Goal: Information Seeking & Learning: Learn about a topic

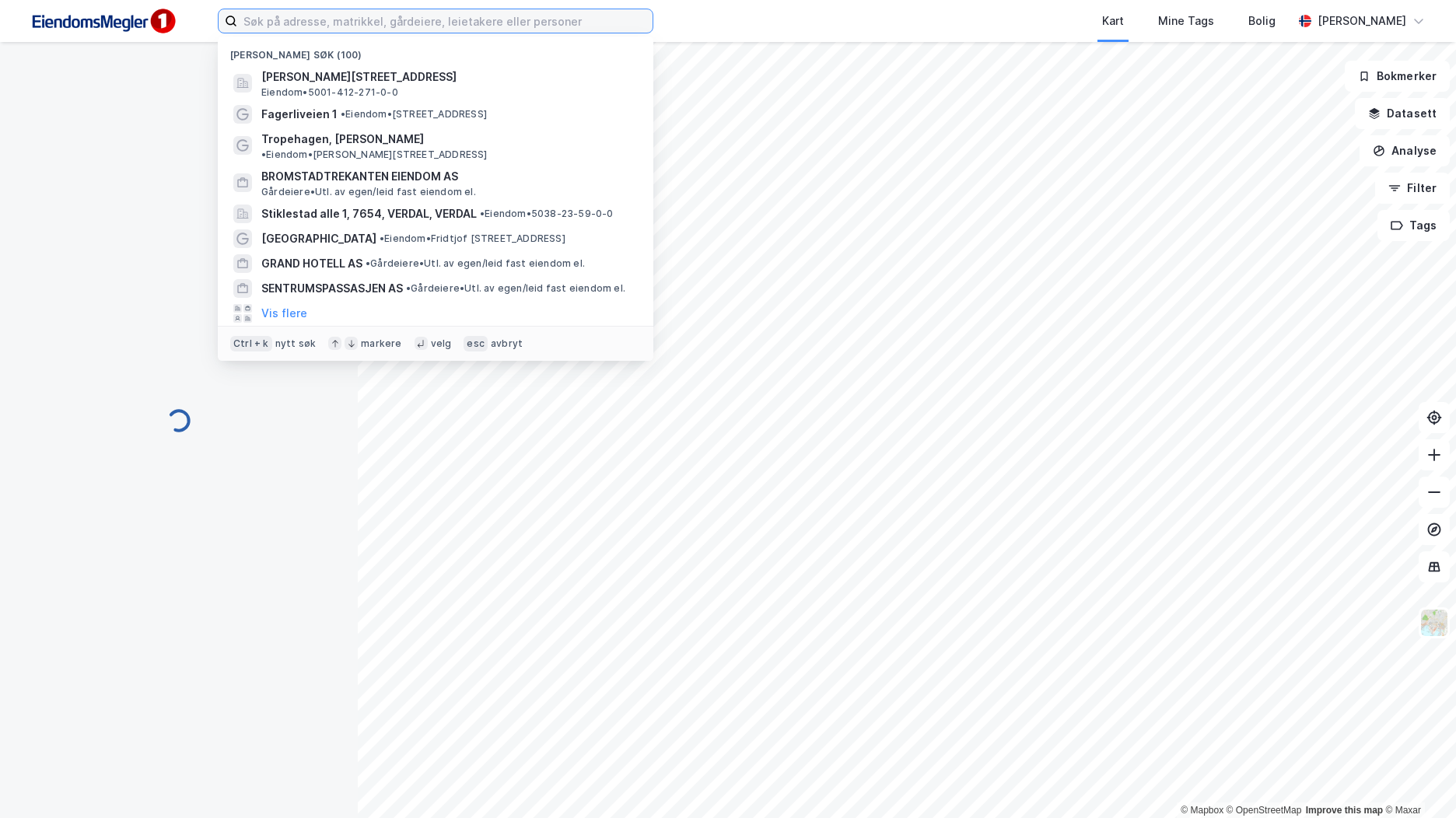
click at [437, 29] on input at bounding box center [444, 21] width 415 height 23
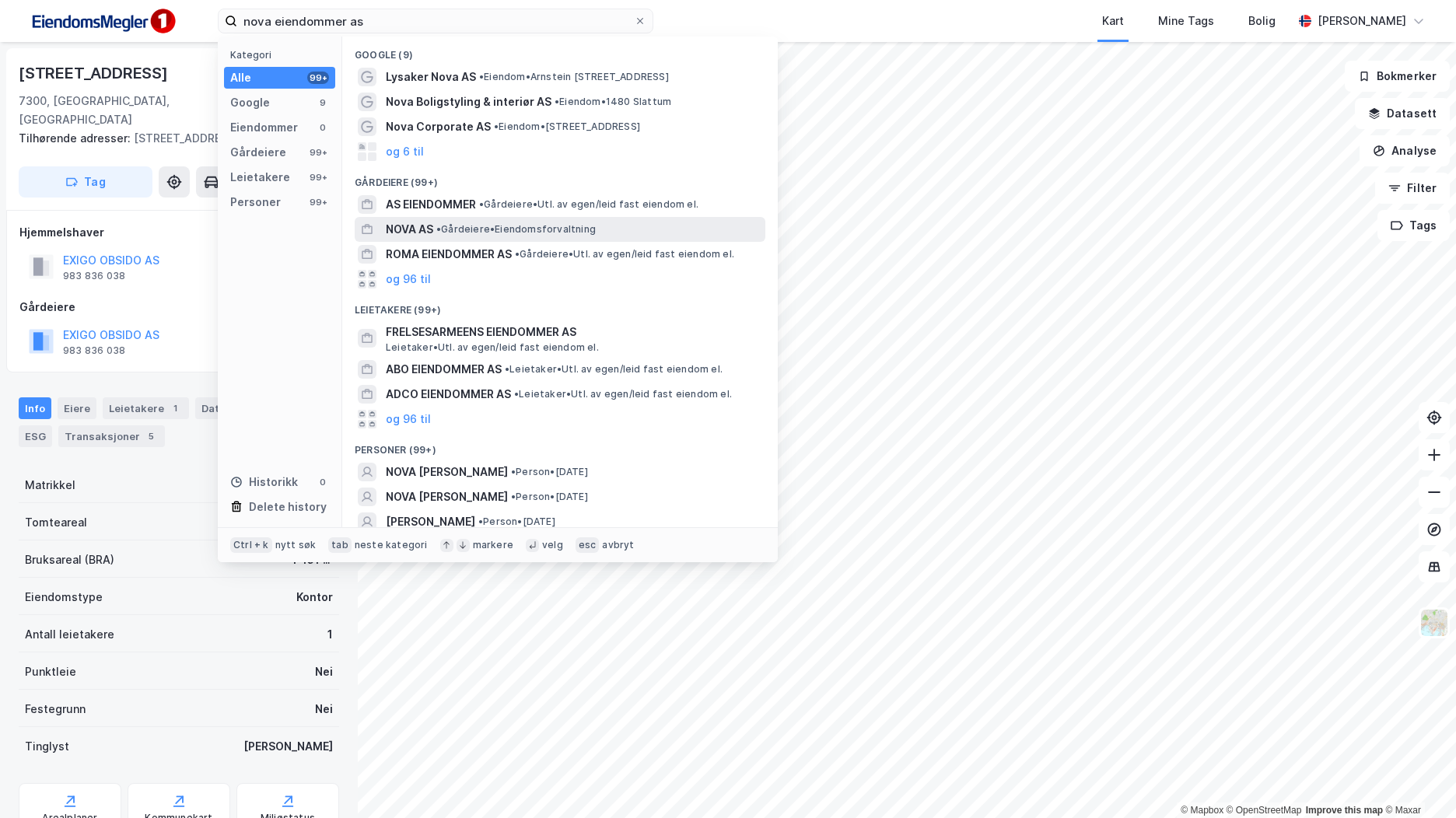
click at [461, 219] on div "NOVA AS • Gårdeiere • Eiendomsforvaltning" at bounding box center [560, 228] width 411 height 24
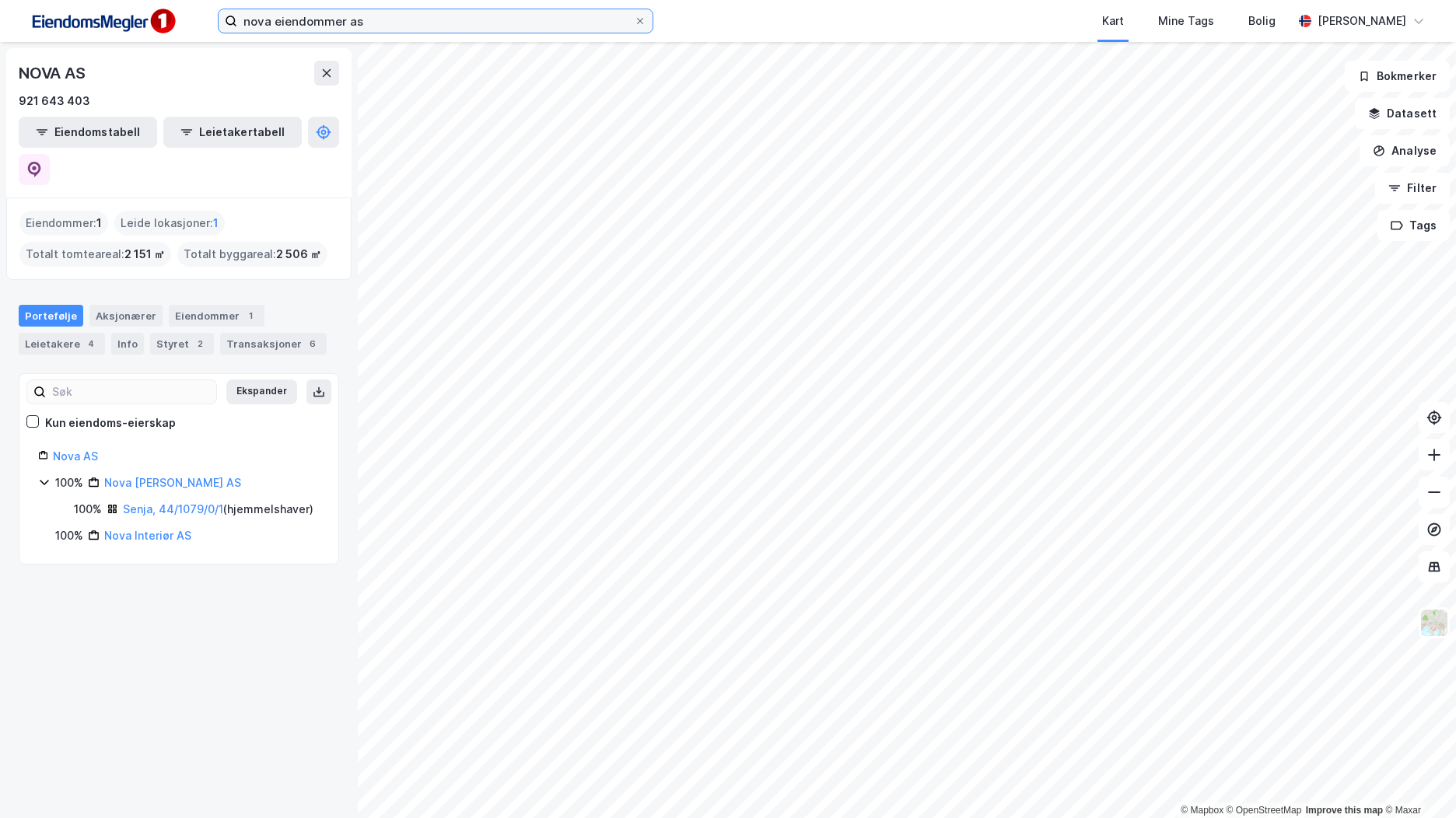
click at [461, 12] on input "nova eiendommer as" at bounding box center [436, 21] width 396 height 23
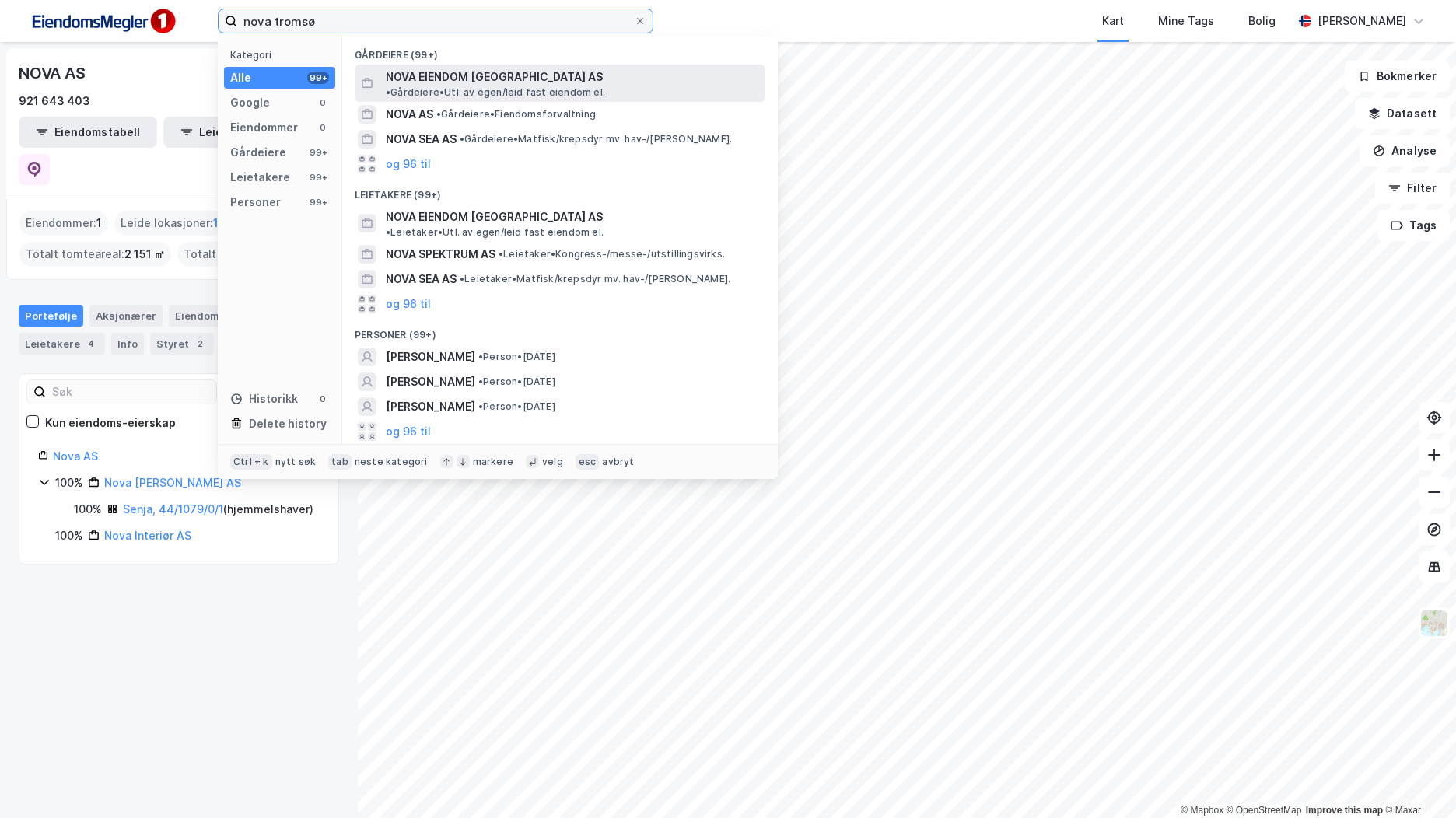
type input "nova tromsø"
click at [475, 64] on div "NOVA EIENDOM [GEOGRAPHIC_DATA] AS • Gårdeiere • Utl. av egen/leid fast eiendom …" at bounding box center [560, 83] width 411 height 37
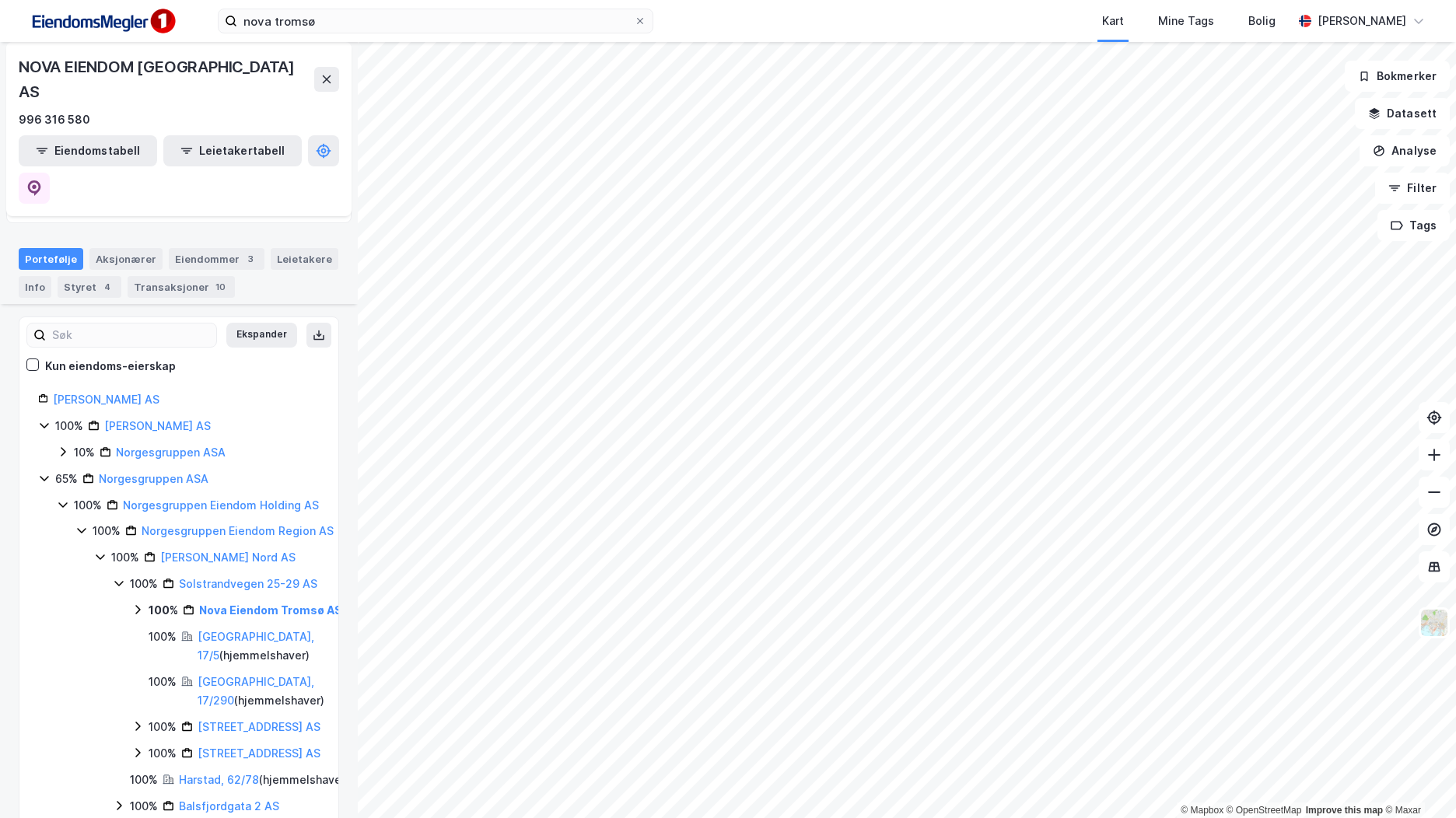
scroll to position [109, 0]
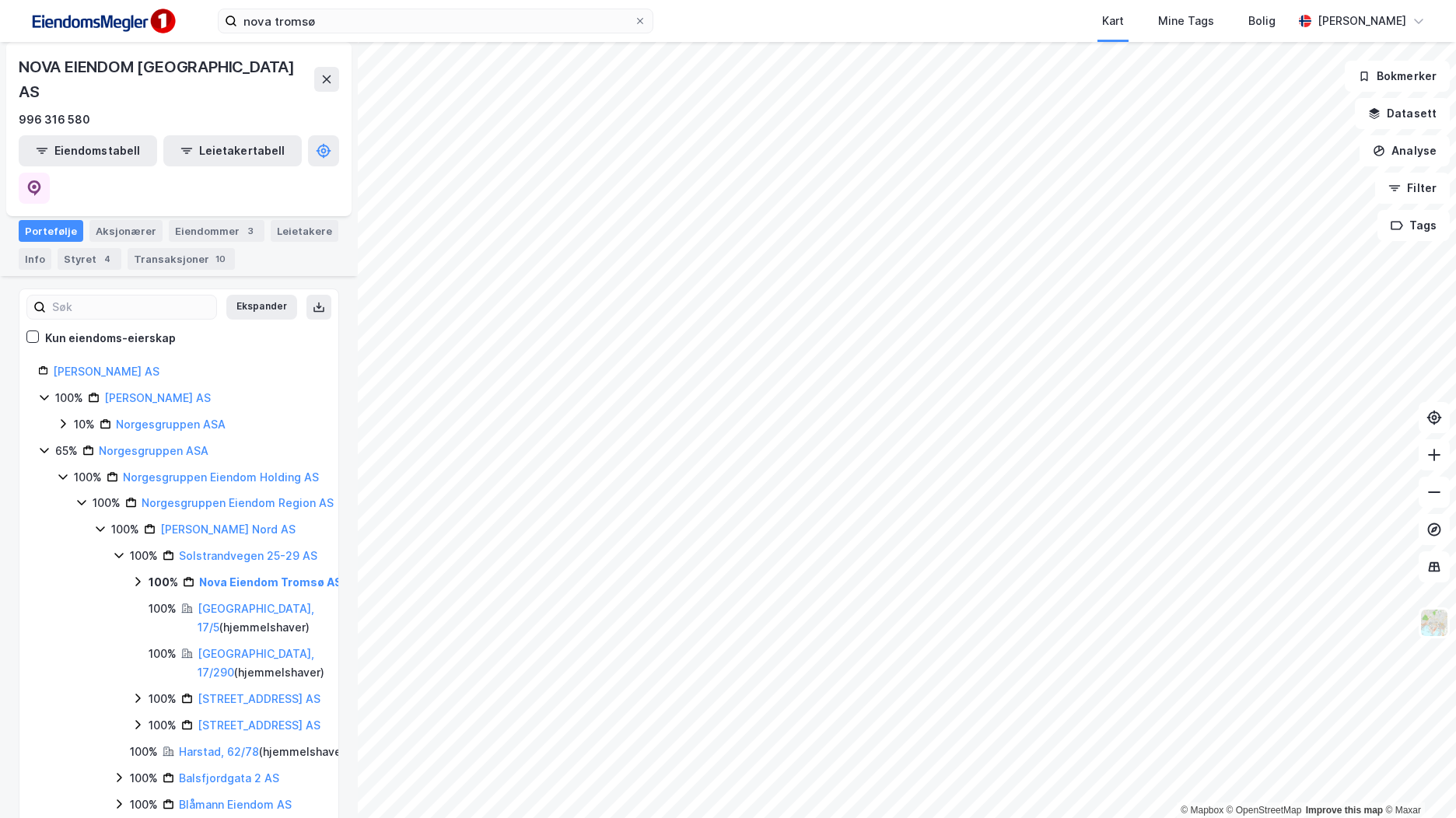
click at [142, 575] on icon at bounding box center [138, 581] width 13 height 13
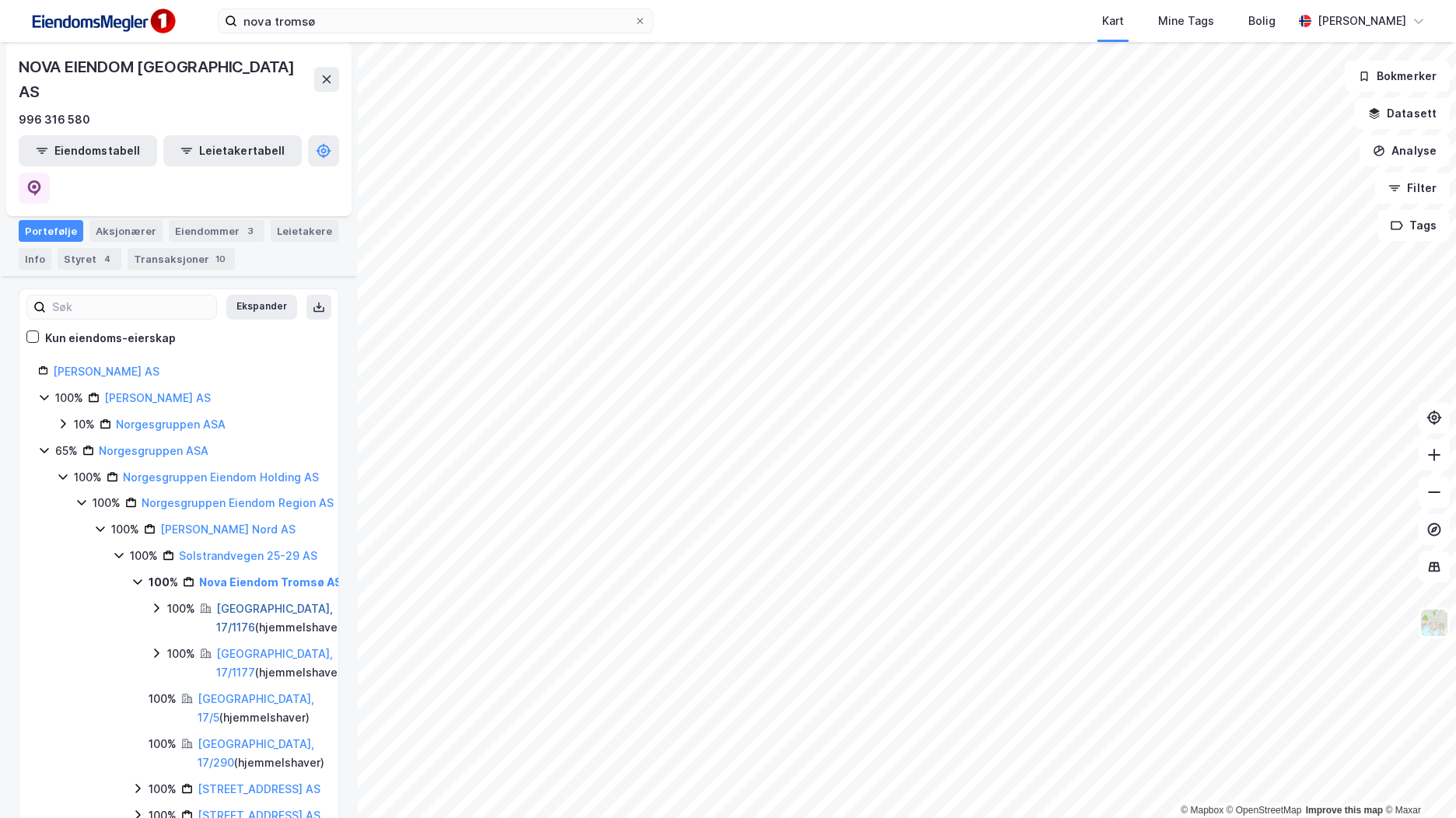
click at [270, 601] on link "[GEOGRAPHIC_DATA], 17/1176" at bounding box center [273, 617] width 116 height 32
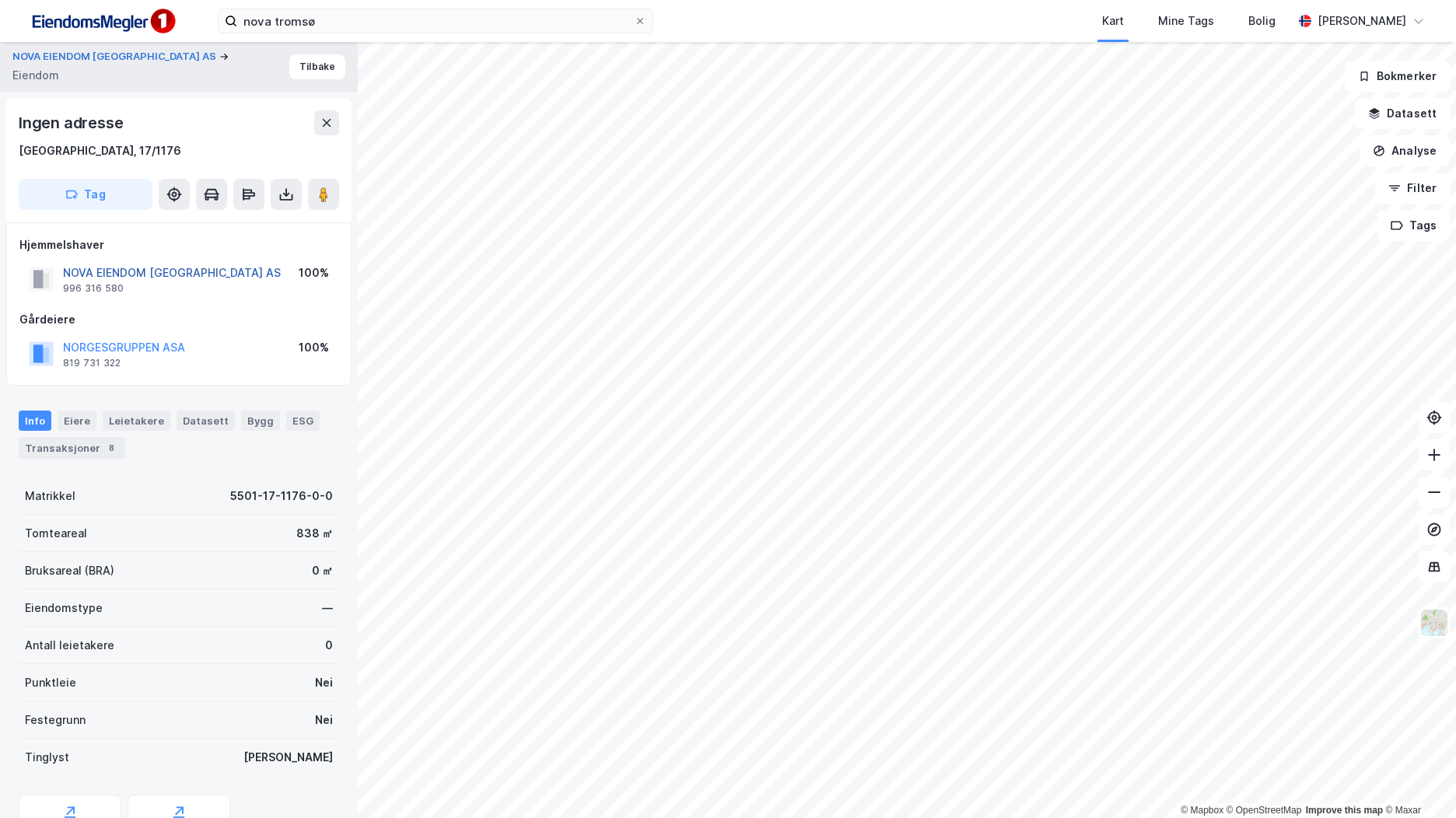
click at [0, 0] on button "NOVA EIENDOM [GEOGRAPHIC_DATA] AS" at bounding box center [0, 0] width 0 height 0
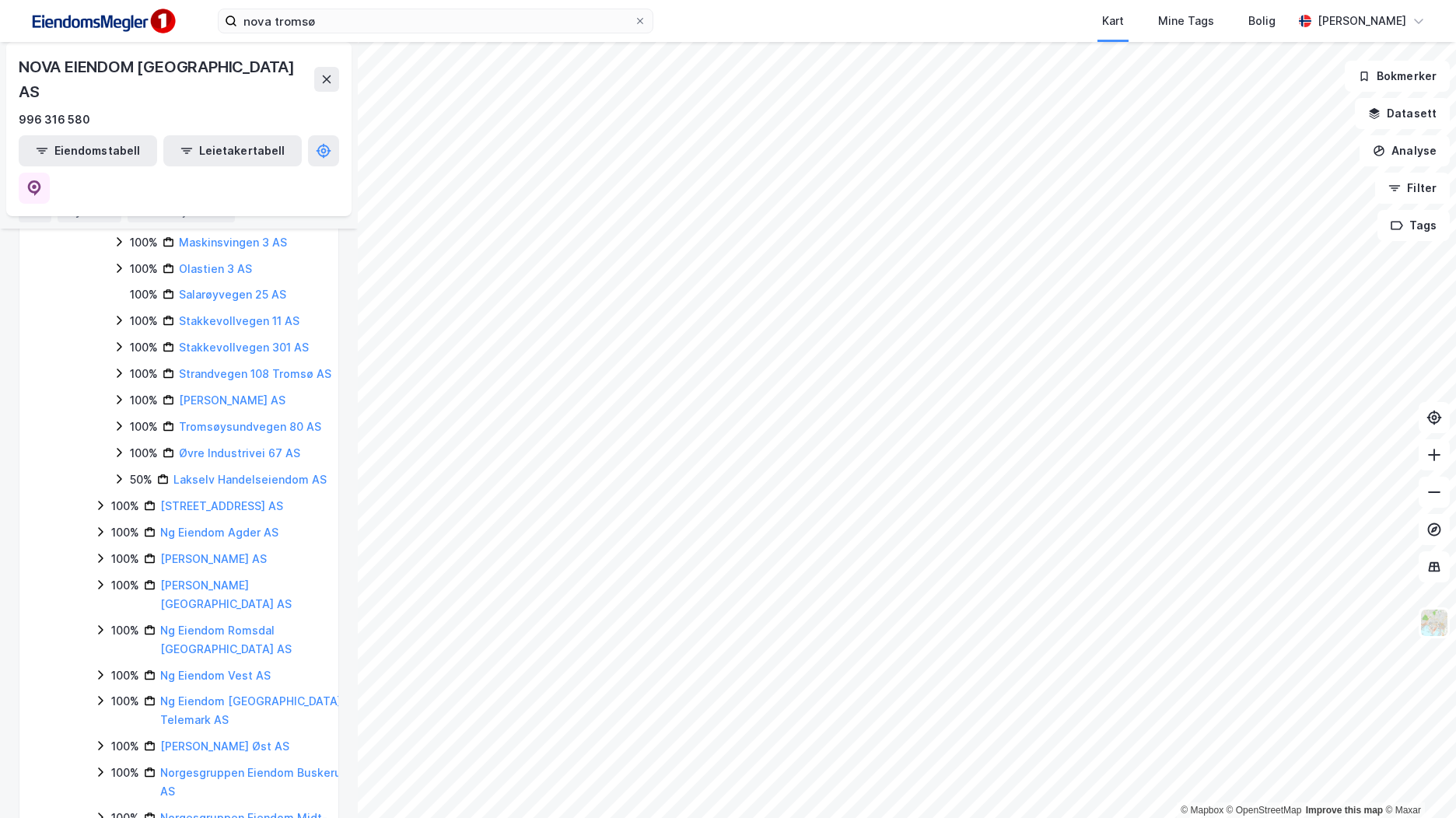
scroll to position [725, 0]
click at [89, 28] on img at bounding box center [102, 21] width 155 height 35
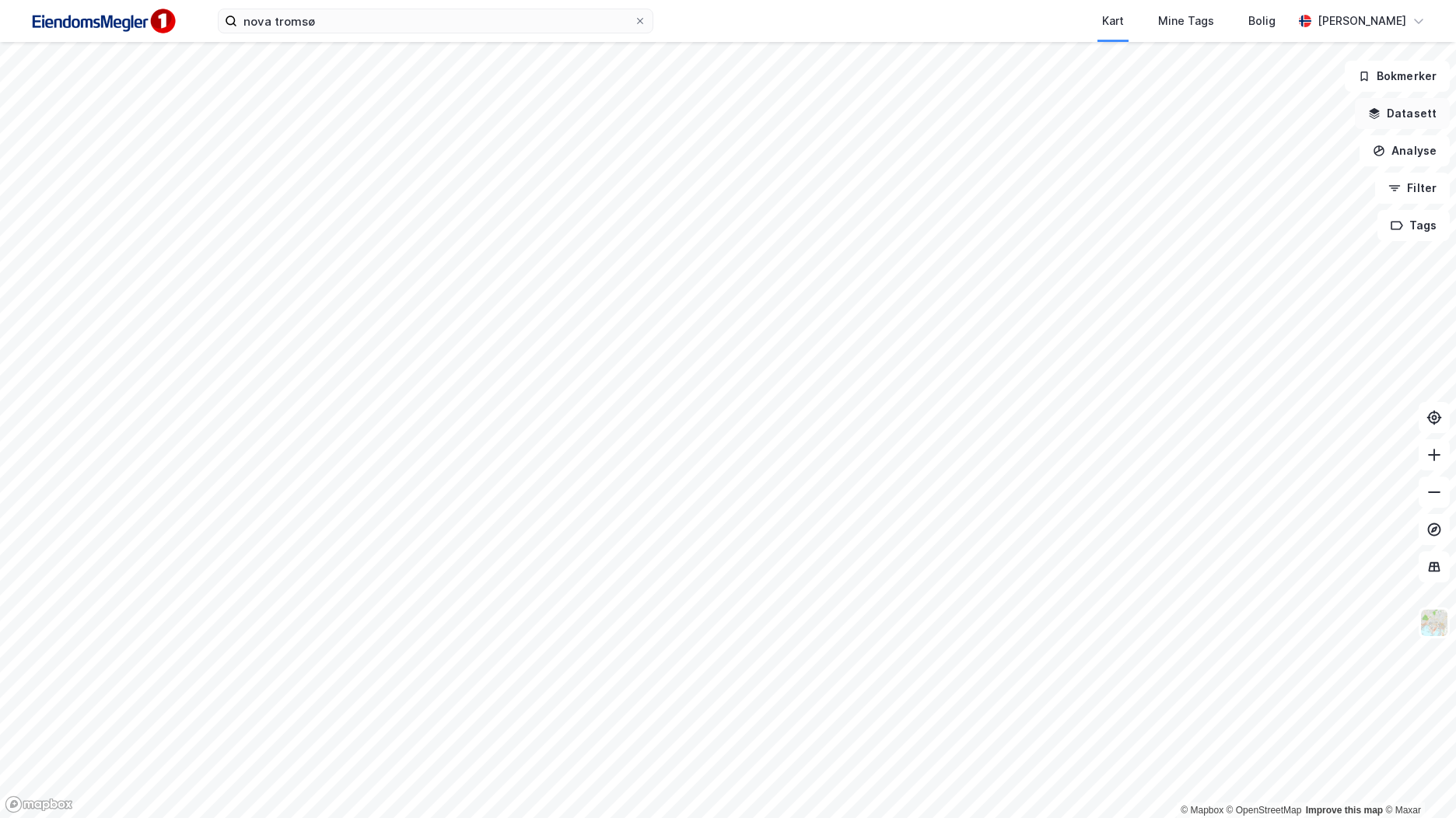
click at [1412, 114] on button "Datasett" at bounding box center [1402, 113] width 95 height 31
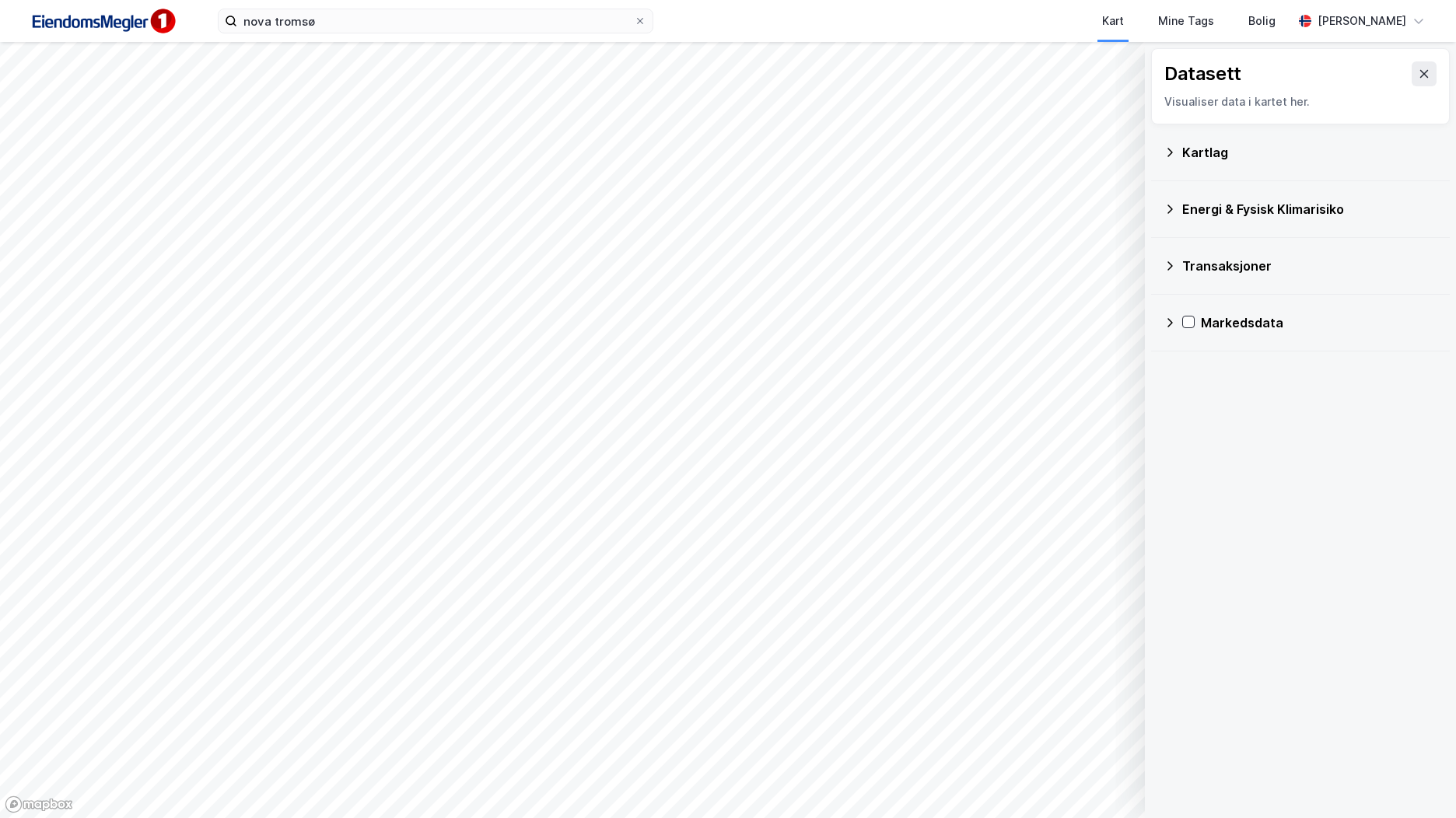
click at [1236, 257] on div "Transaksjoner" at bounding box center [1310, 266] width 255 height 19
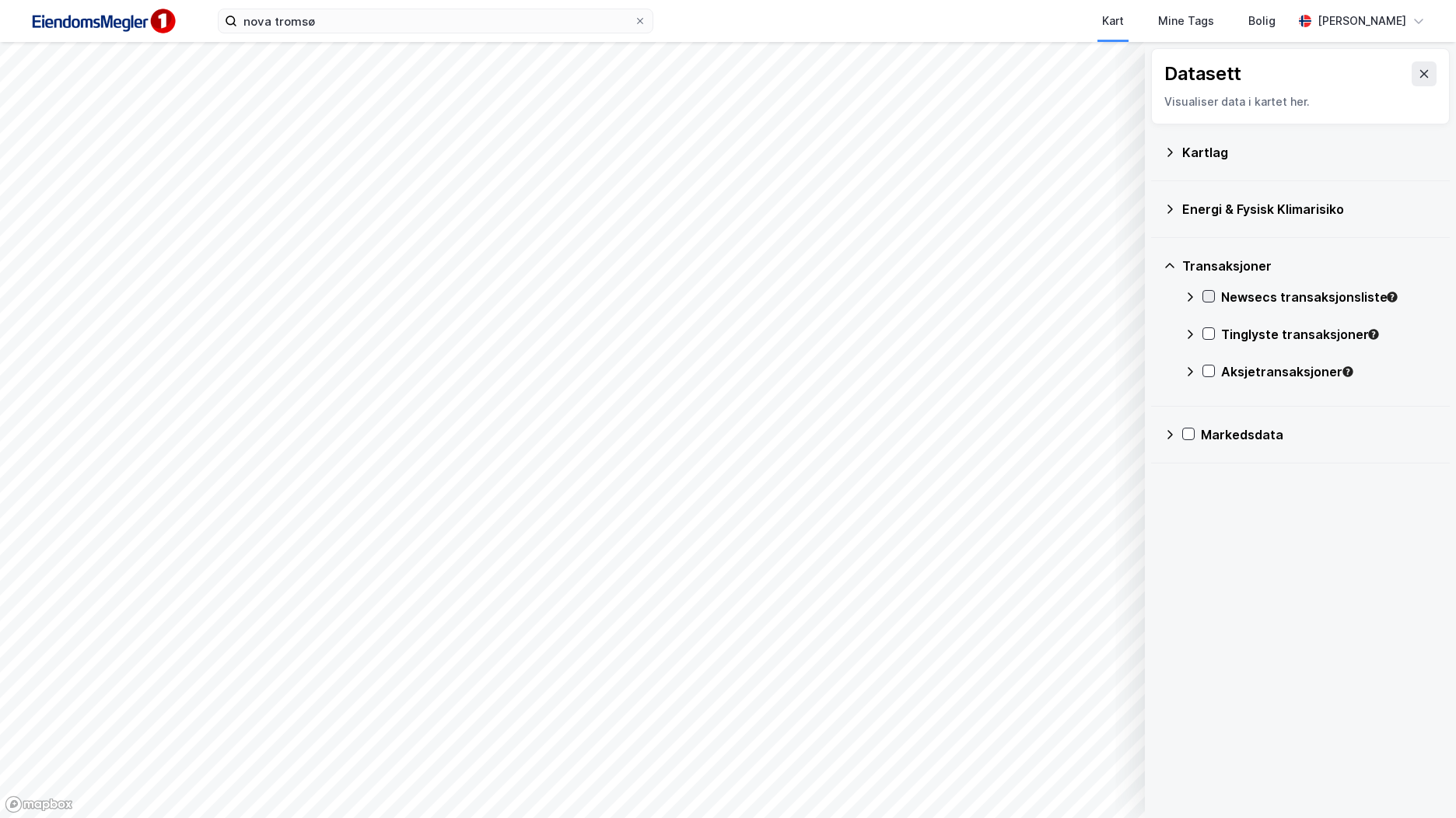
click at [1206, 304] on div "Newsecs transaksjonsliste" at bounding box center [1310, 304] width 254 height 37
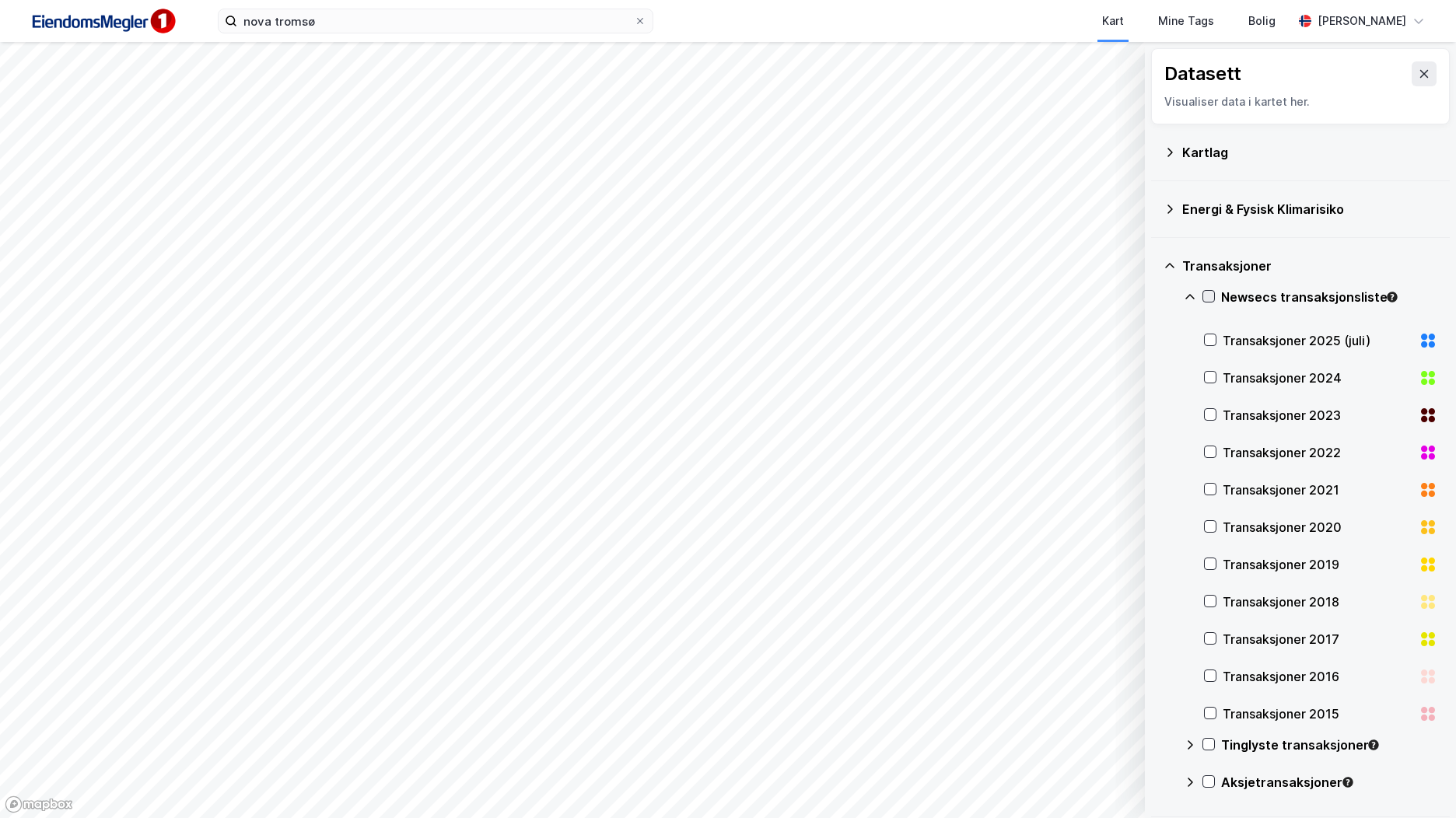
click at [1206, 298] on icon at bounding box center [1209, 297] width 9 height 6
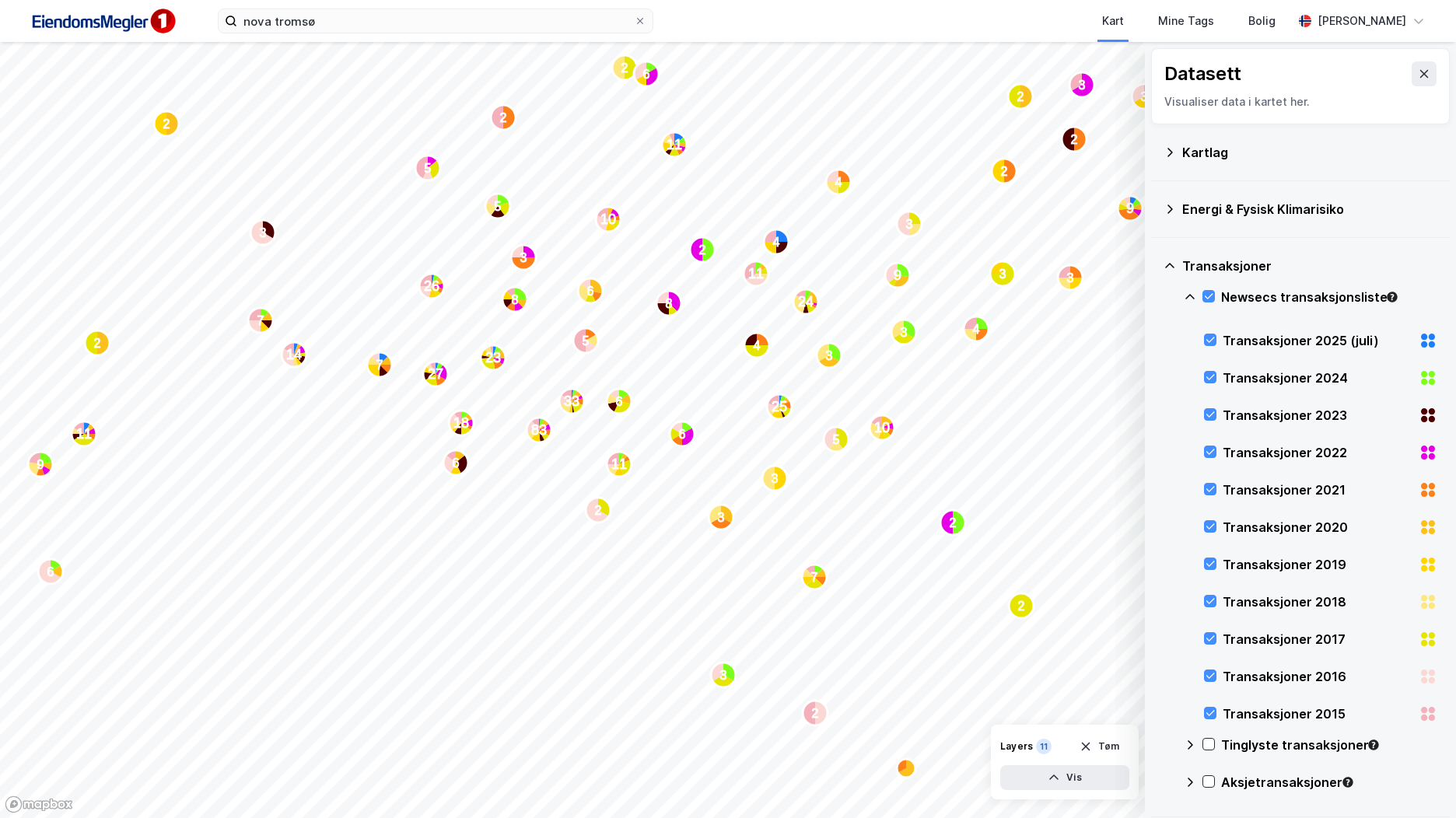
drag, startPoint x: 1412, startPoint y: 68, endPoint x: 1390, endPoint y: 82, distance: 26.1
click at [1418, 68] on icon at bounding box center [1424, 73] width 13 height 13
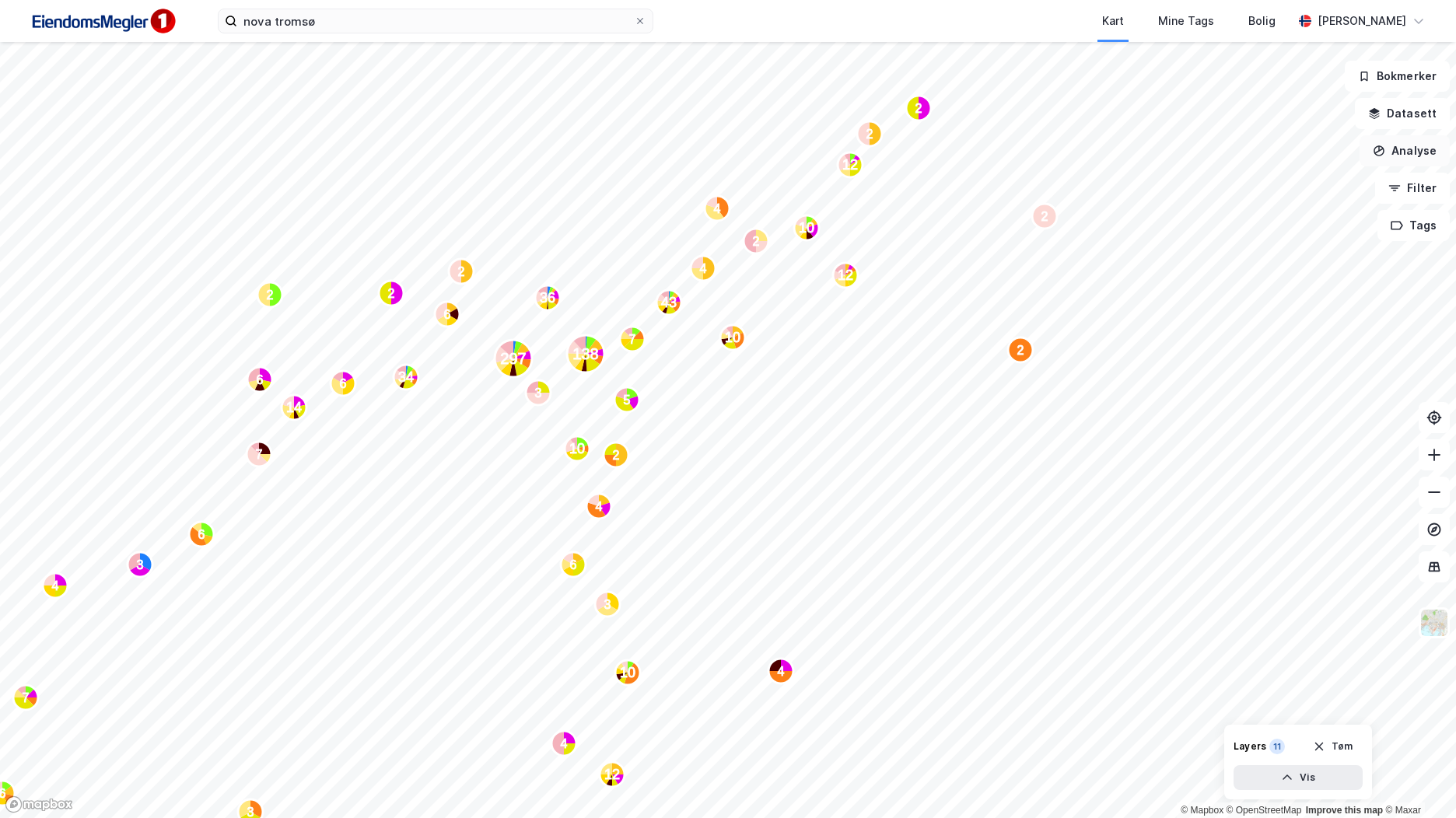
drag, startPoint x: 1384, startPoint y: 151, endPoint x: 1389, endPoint y: 158, distance: 8.6
click at [1384, 150] on icon "button" at bounding box center [1379, 150] width 13 height 13
click at [1422, 109] on button "Datasett" at bounding box center [1402, 113] width 95 height 31
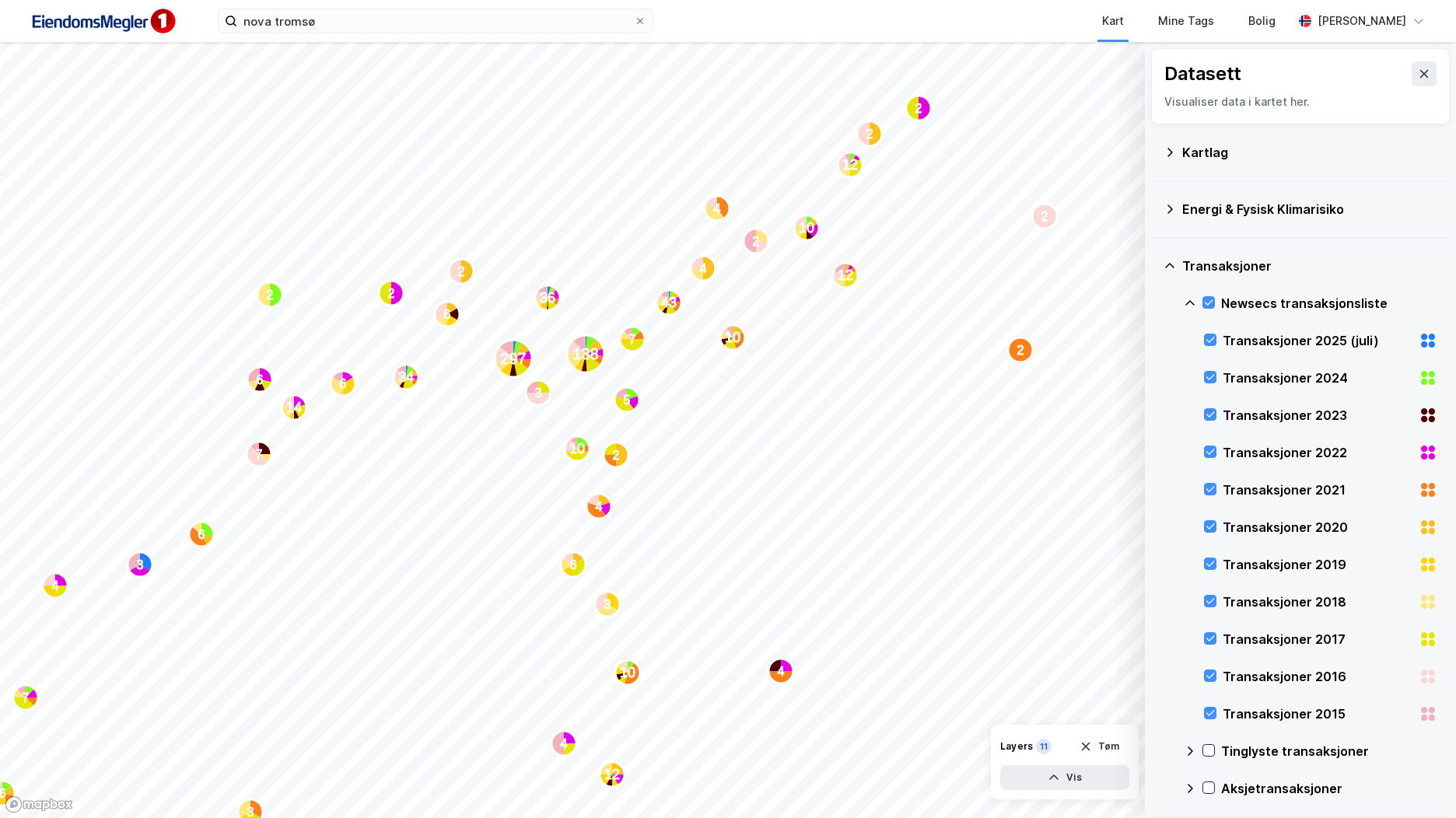
click at [1212, 297] on icon at bounding box center [1208, 302] width 11 height 11
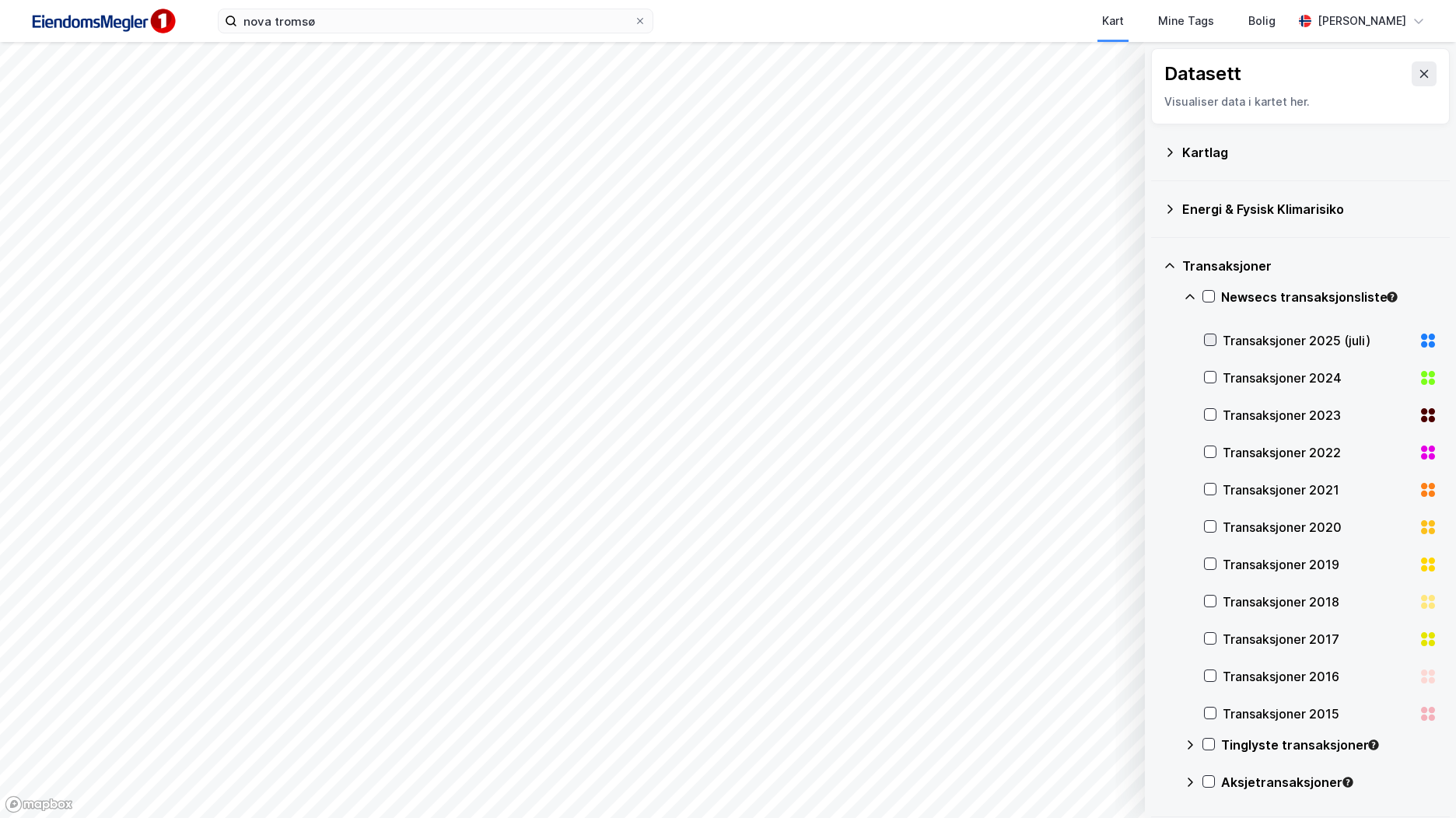
click at [1213, 342] on icon at bounding box center [1210, 339] width 11 height 11
click at [1206, 381] on icon at bounding box center [1210, 377] width 11 height 11
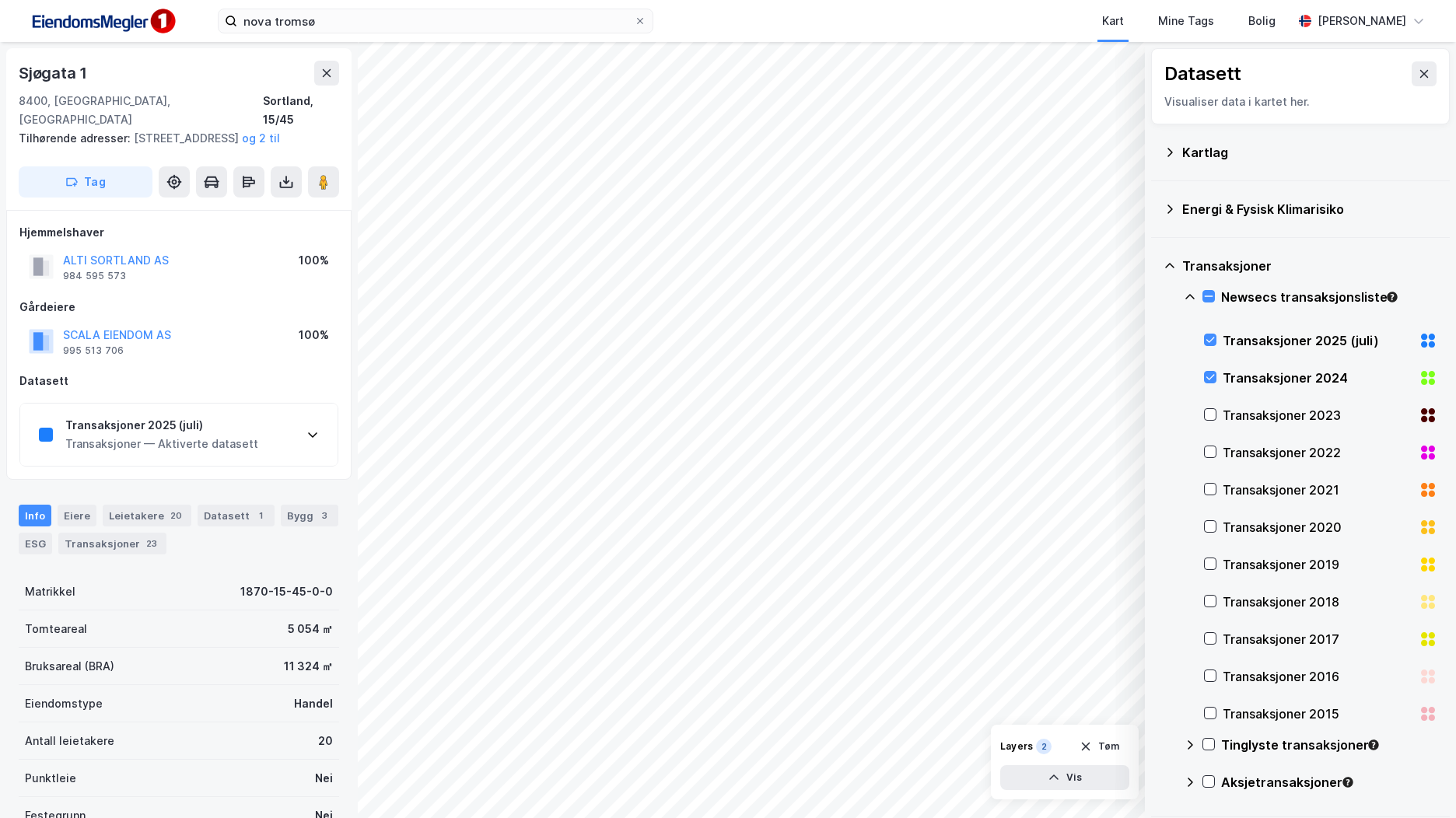
click at [272, 452] on div "Transaksjoner 2025 (juli) Transaksjoner — Aktiverte datasett" at bounding box center [179, 434] width 317 height 62
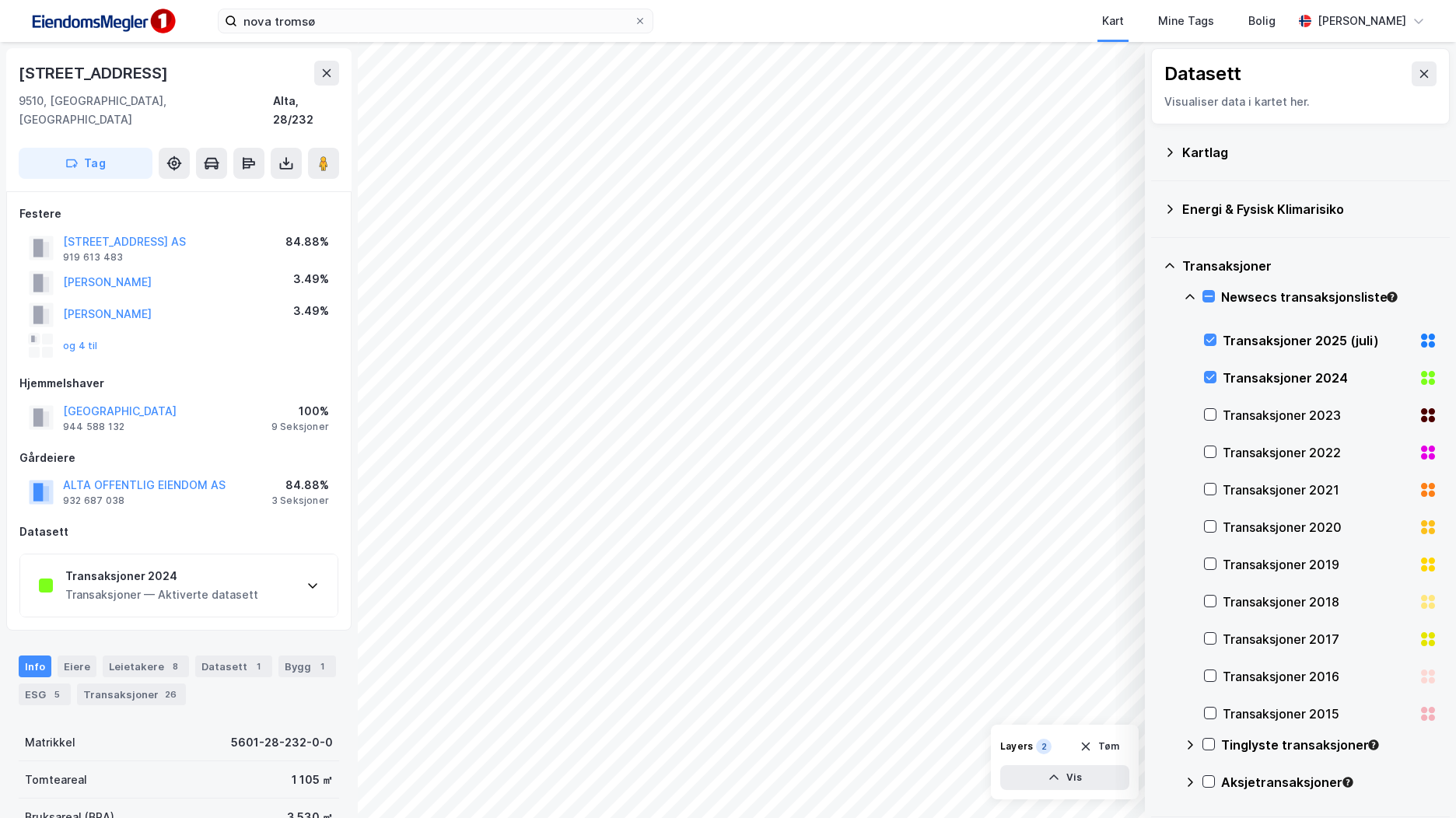
click at [252, 559] on div "Transaksjoner 2024 Transaksjoner — Aktiverte datasett" at bounding box center [179, 586] width 317 height 62
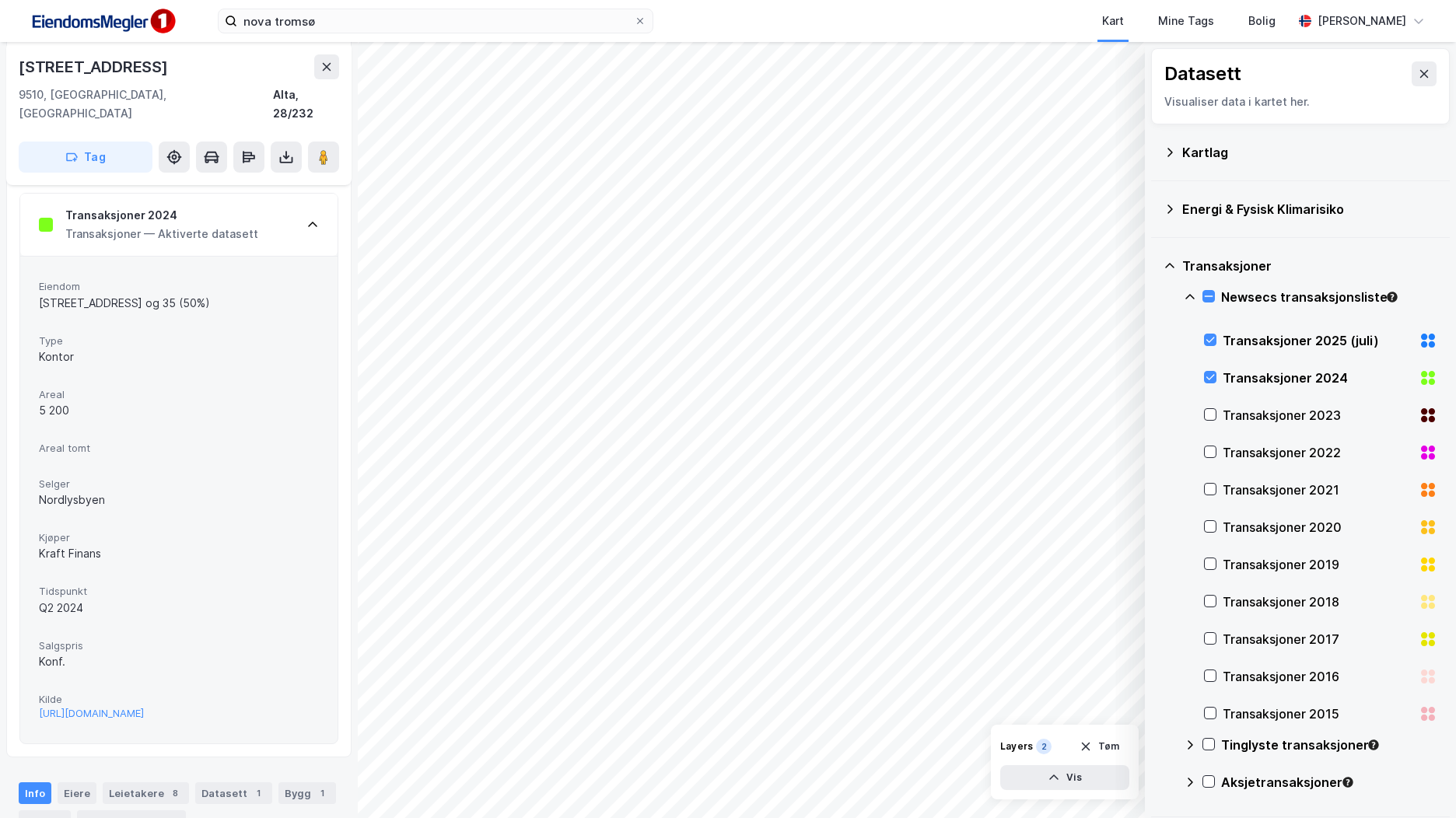
scroll to position [389, 0]
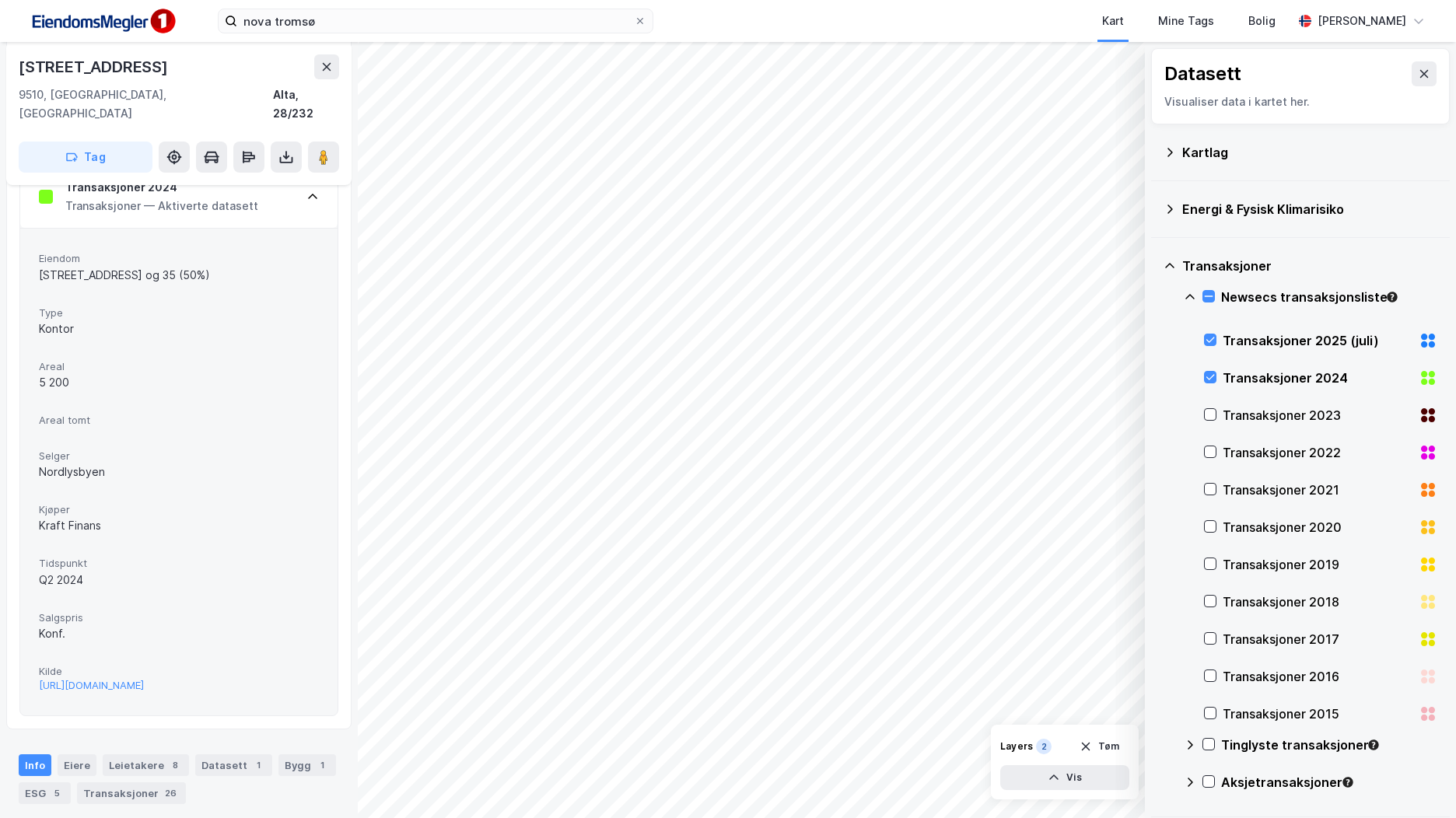
click at [904, 20] on div "nova tromsø Kart Mine Tags Bolig [PERSON_NAME] © Mapbox © OpenStreetMap Improve…" at bounding box center [728, 409] width 1456 height 818
